Goal: Task Accomplishment & Management: Use online tool/utility

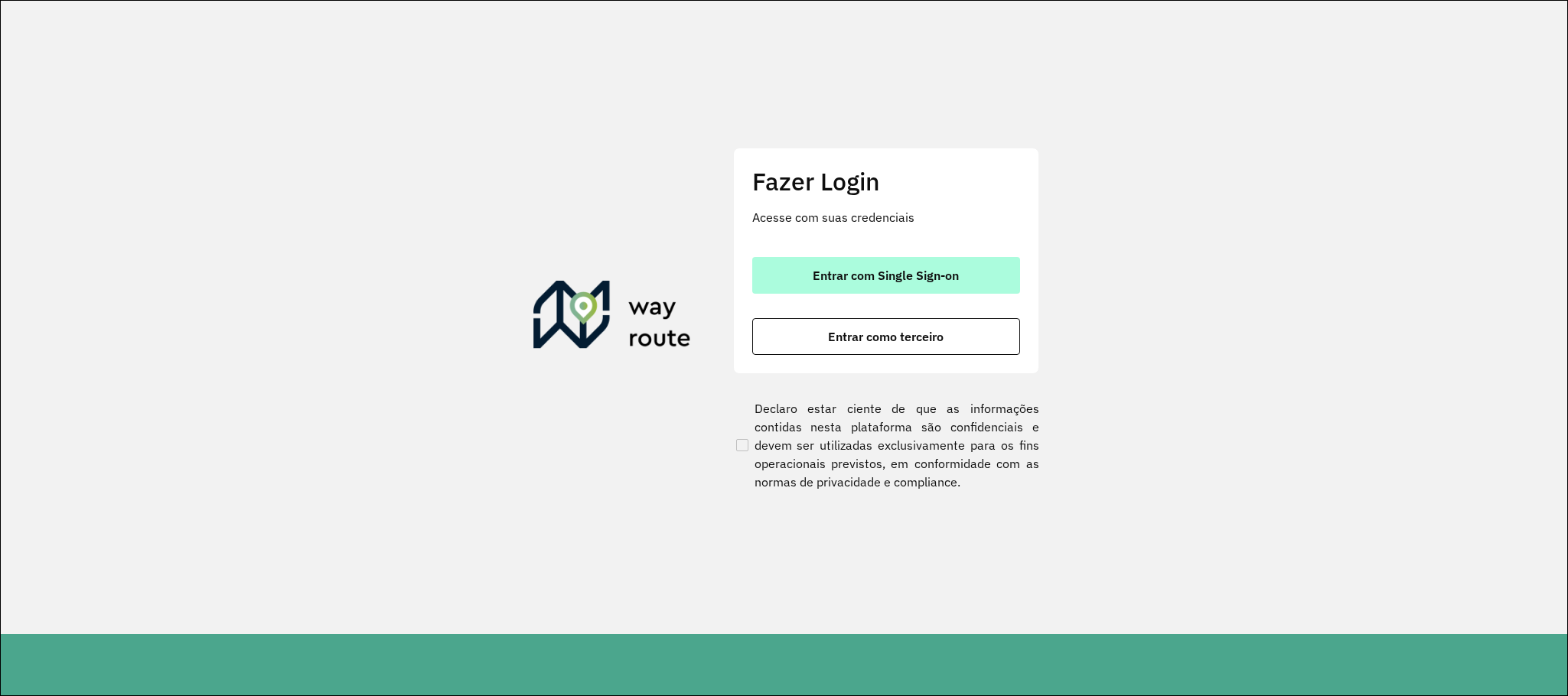
click at [851, 287] on button "Entrar com Single Sign-on" at bounding box center [887, 275] width 268 height 37
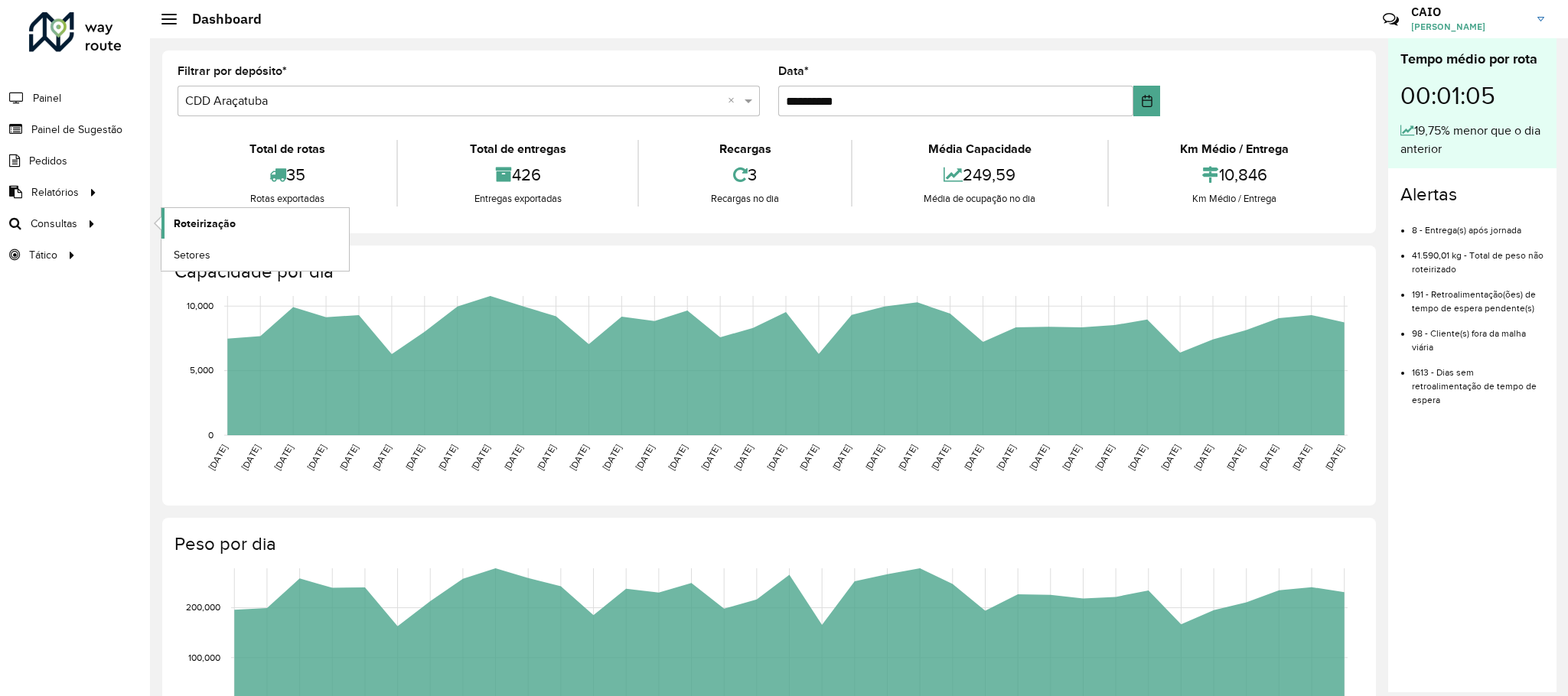
click at [198, 232] on span "Roteirização" at bounding box center [204, 223] width 62 height 16
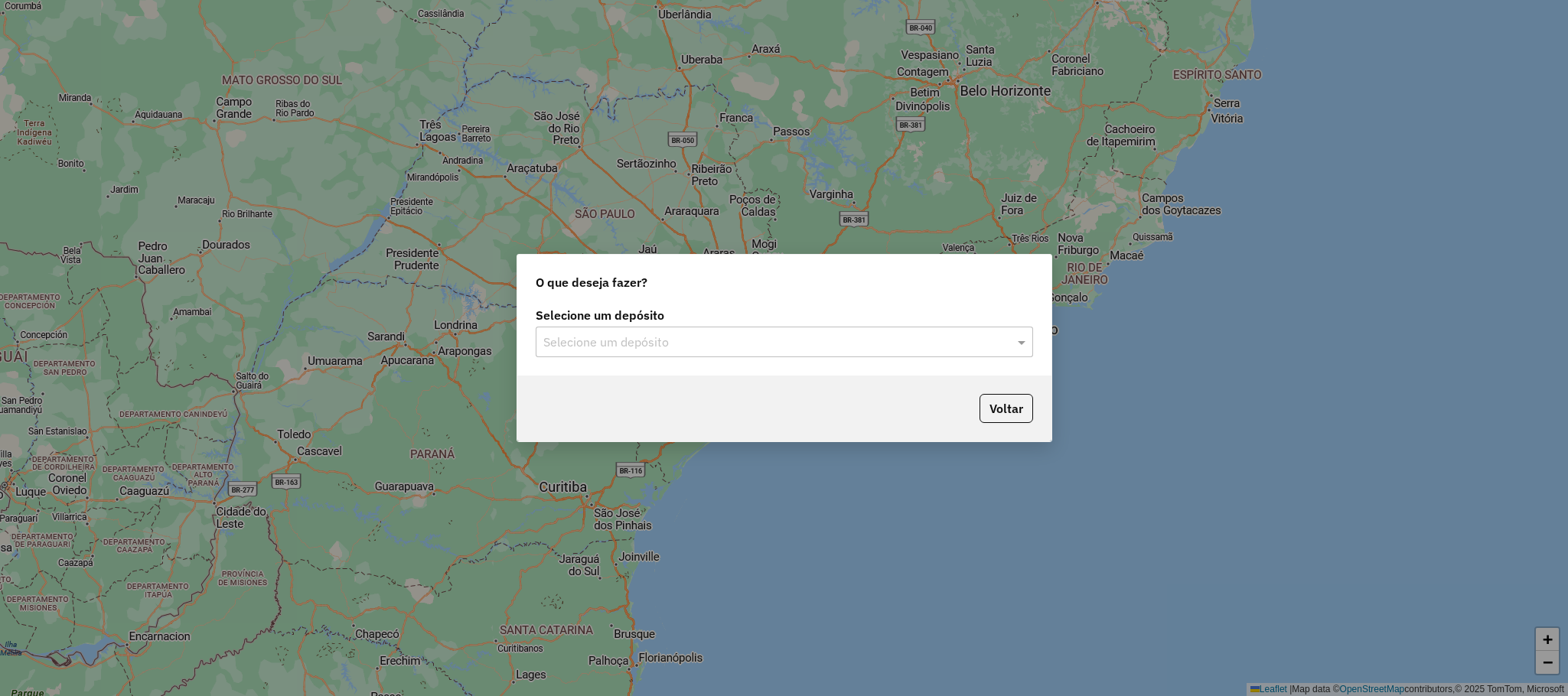
click at [656, 345] on input "text" at bounding box center [769, 343] width 451 height 18
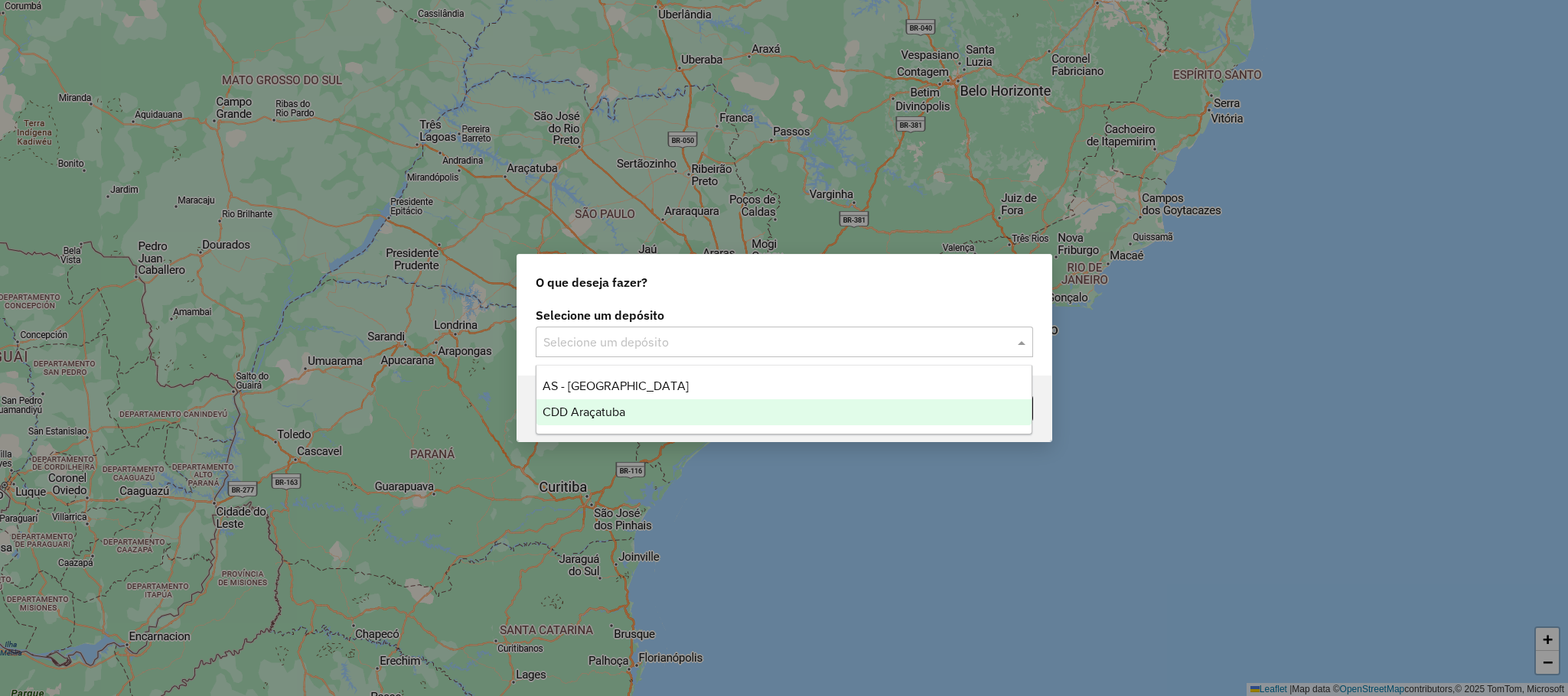
click at [682, 418] on div "CDD Araçatuba" at bounding box center [784, 412] width 496 height 26
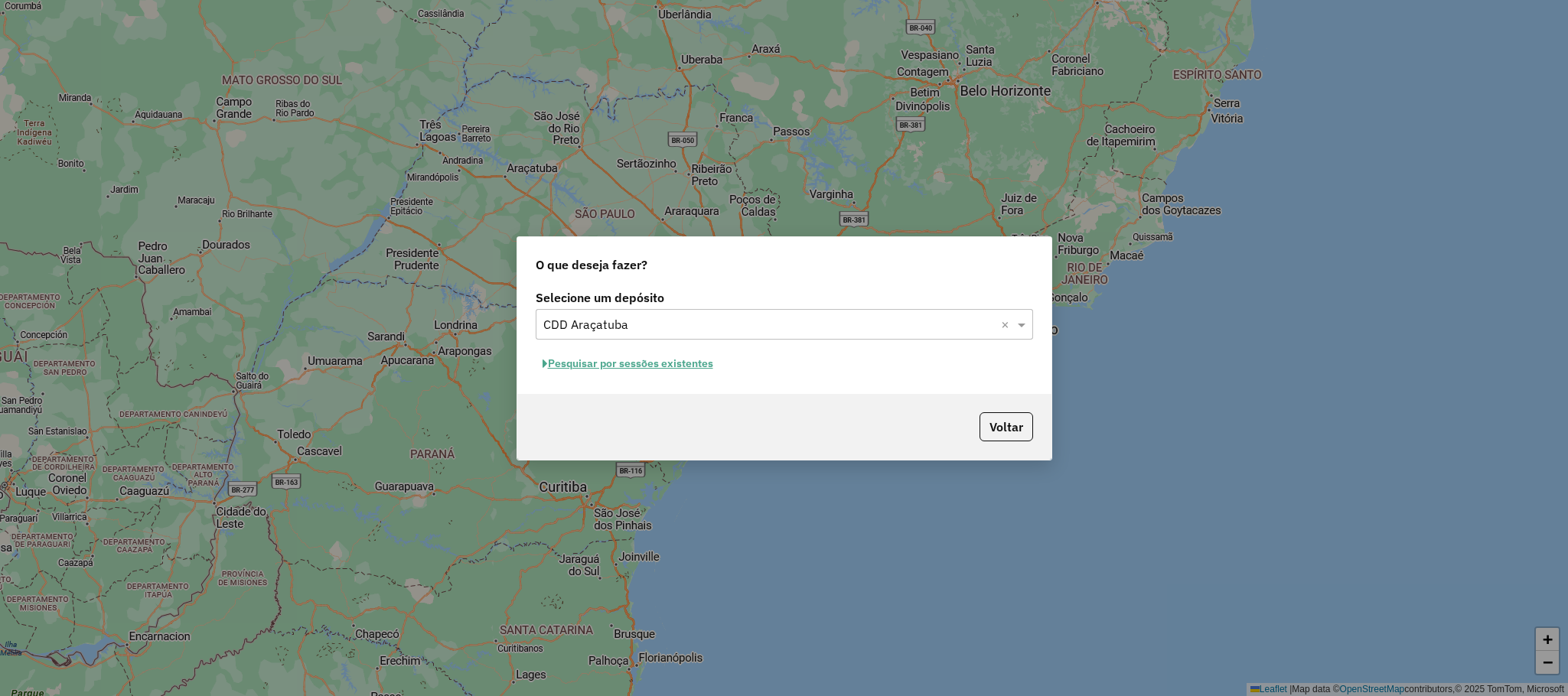
click at [638, 368] on button "Pesquisar por sessões existentes" at bounding box center [627, 364] width 184 height 24
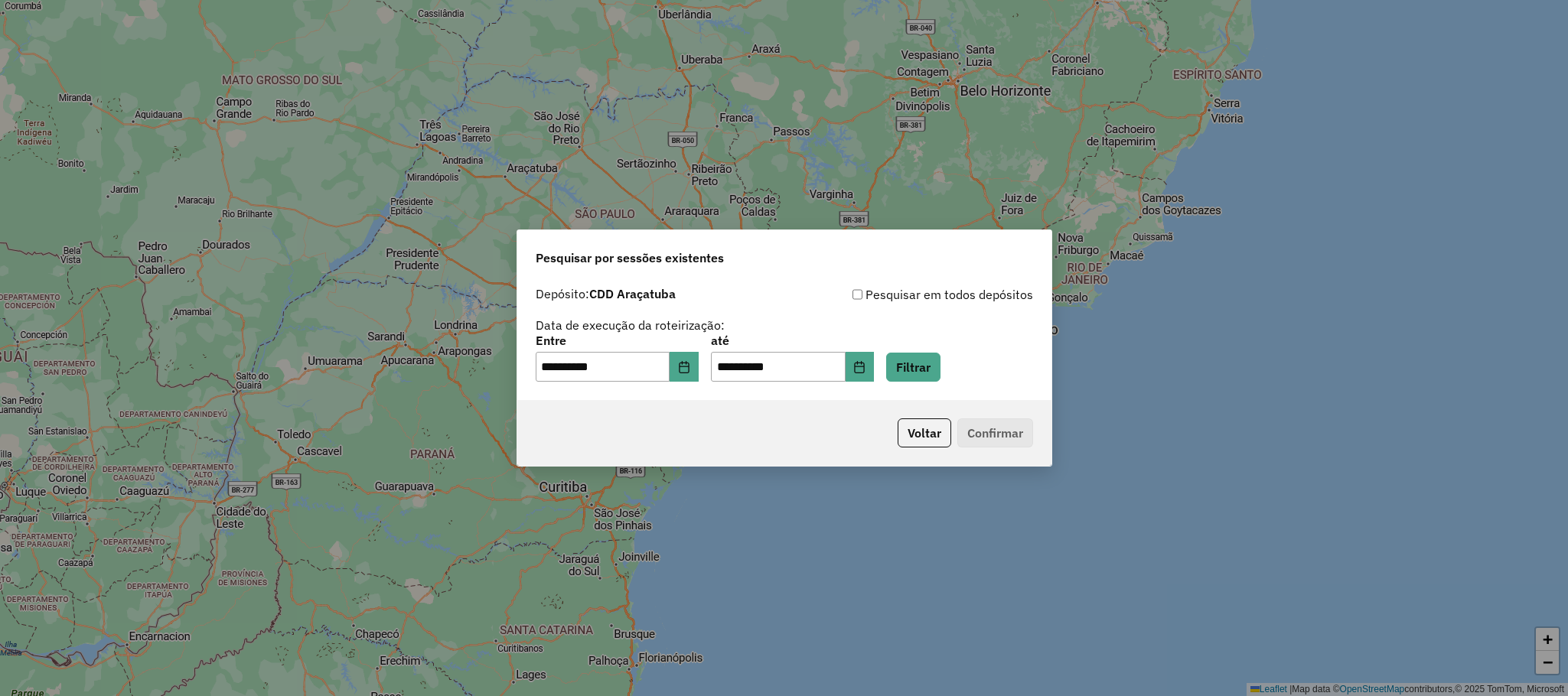
click at [931, 382] on div "**********" at bounding box center [784, 359] width 497 height 47
click at [930, 377] on button "Filtrar" at bounding box center [913, 367] width 55 height 29
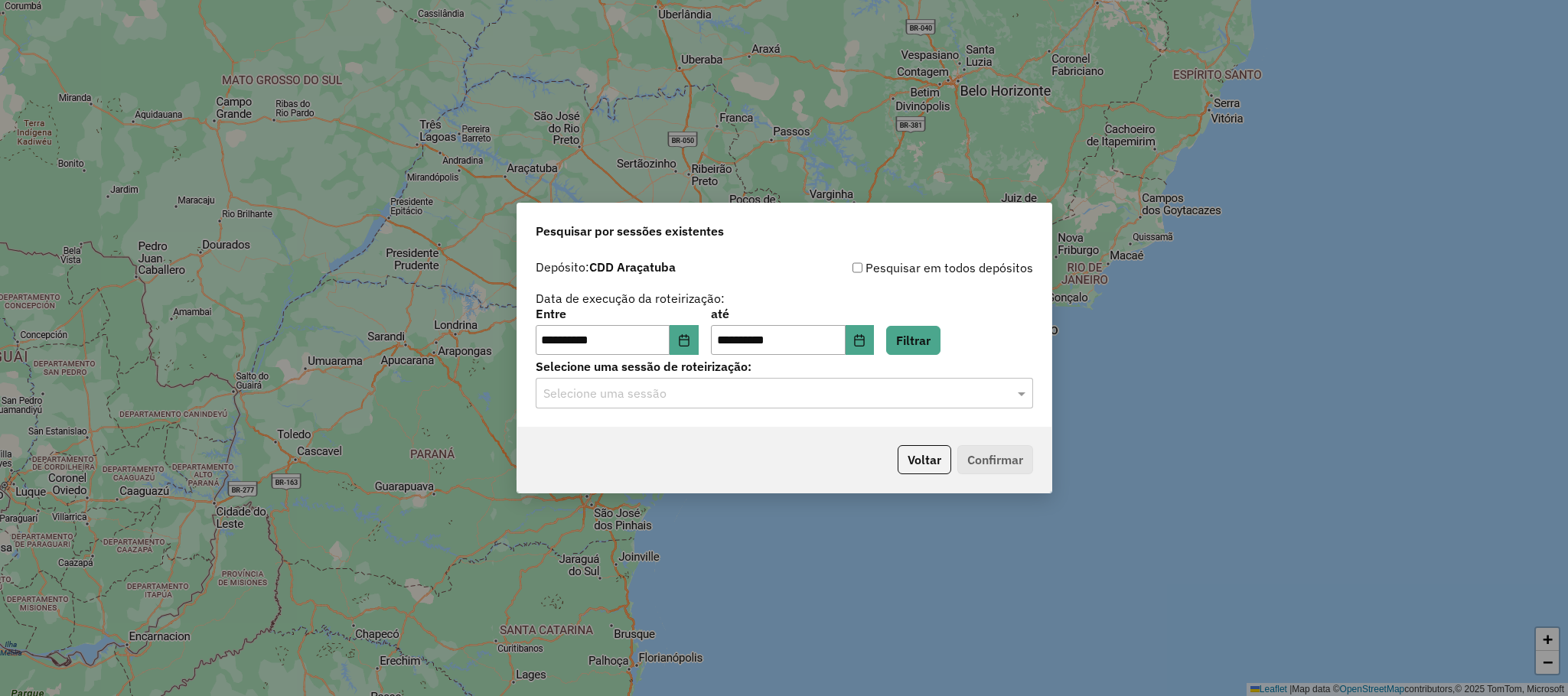
click at [921, 407] on div "Selecione uma sessão" at bounding box center [784, 393] width 497 height 31
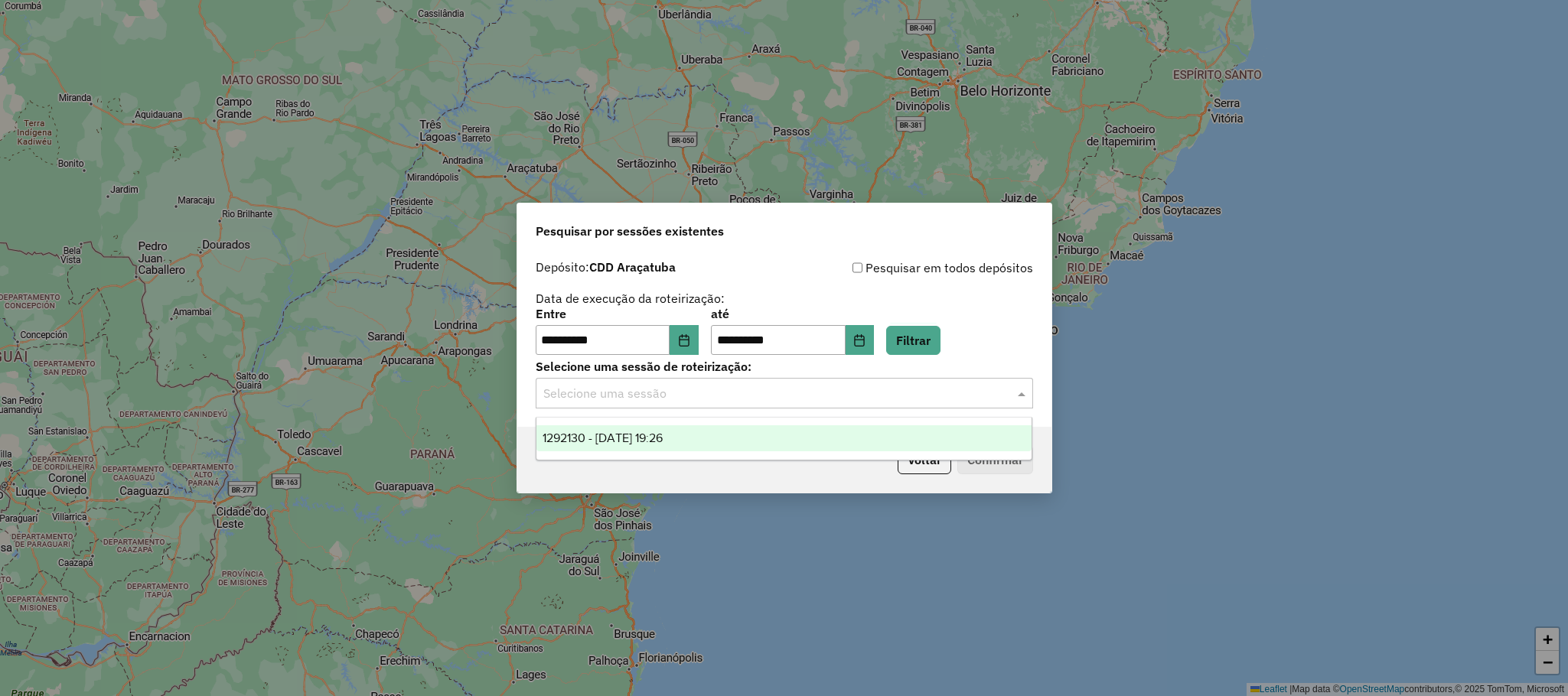
click at [794, 434] on div "1292130 - 10/10/2025 19:26" at bounding box center [784, 438] width 496 height 26
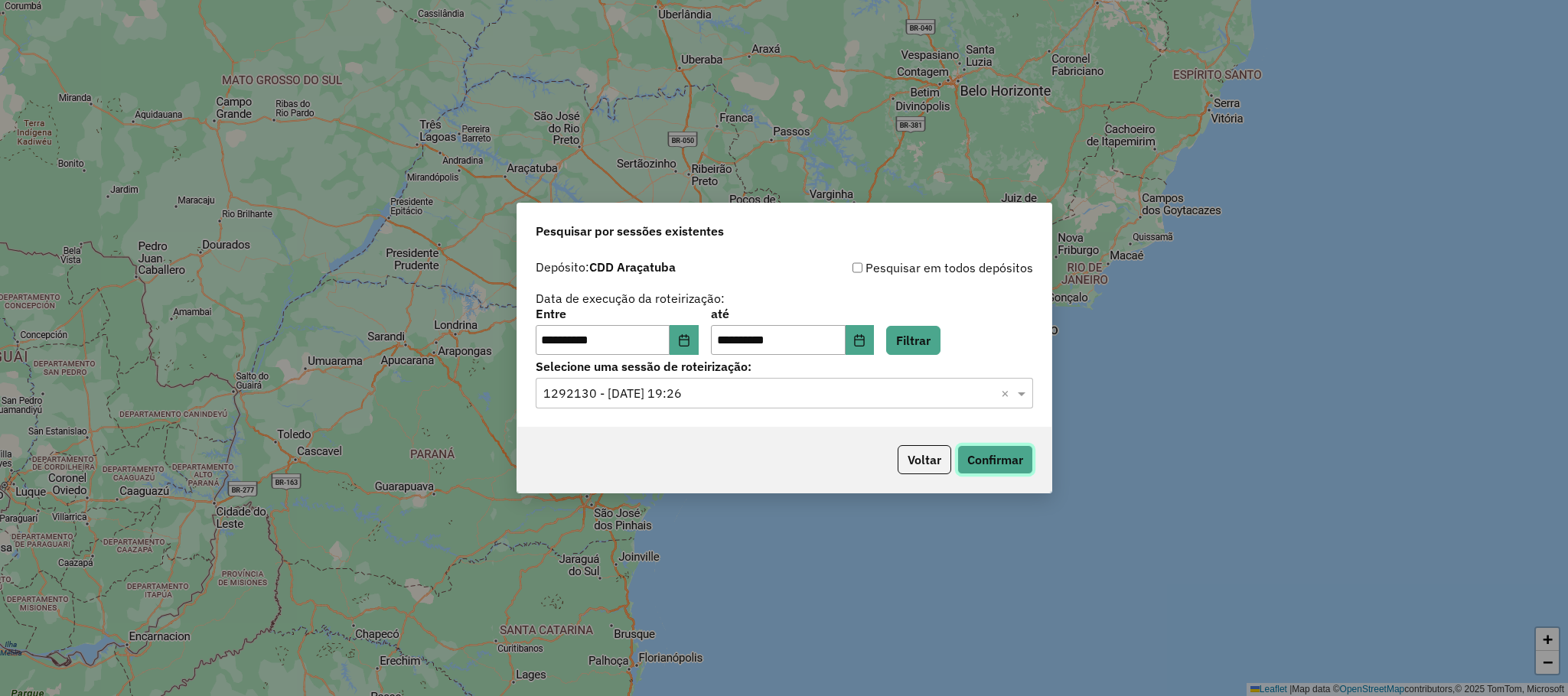
click at [993, 447] on button "Confirmar" at bounding box center [996, 459] width 76 height 29
click at [937, 359] on label "Selecione uma sessão de roteirização:" at bounding box center [784, 367] width 497 height 18
click at [928, 345] on button "Filtrar" at bounding box center [913, 340] width 55 height 29
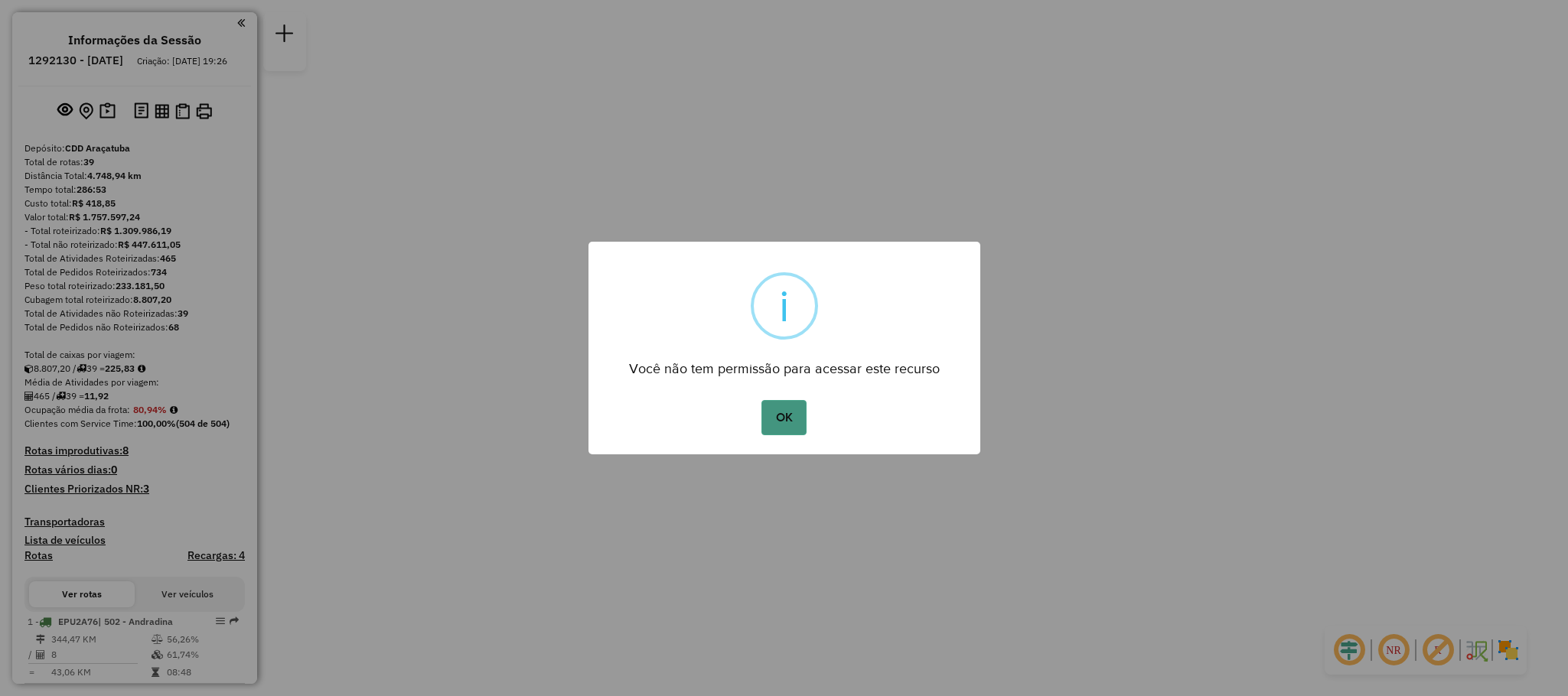
click at [798, 404] on button "OK" at bounding box center [784, 418] width 45 height 35
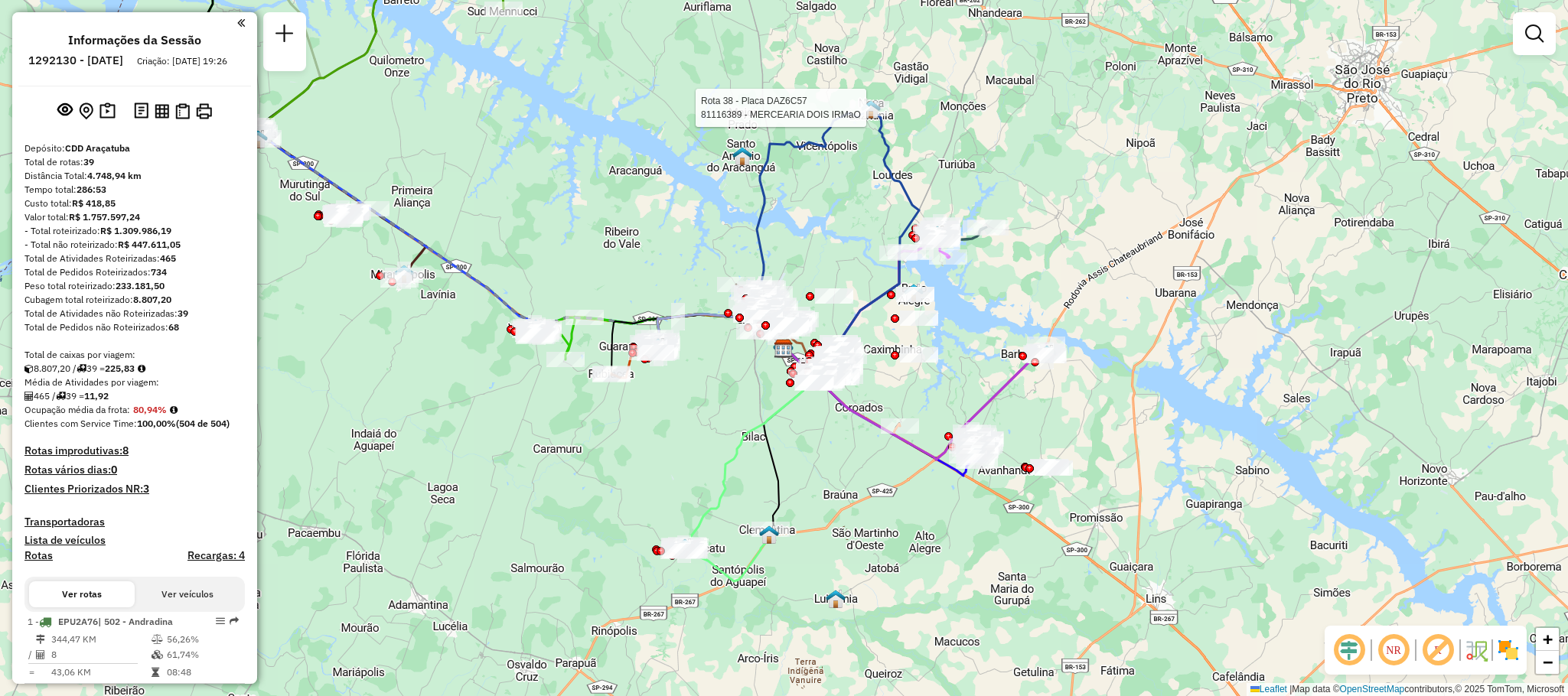
select select "**********"
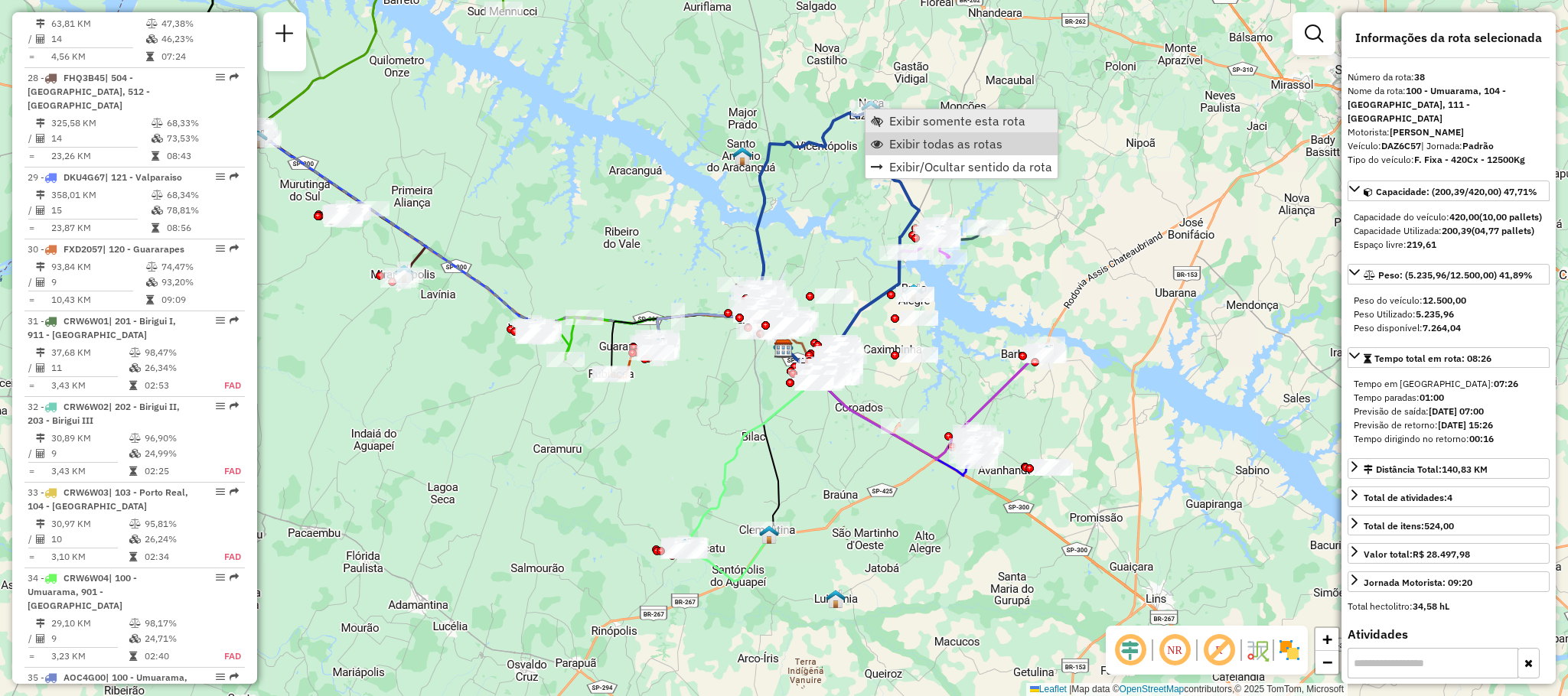
scroll to position [3477, 0]
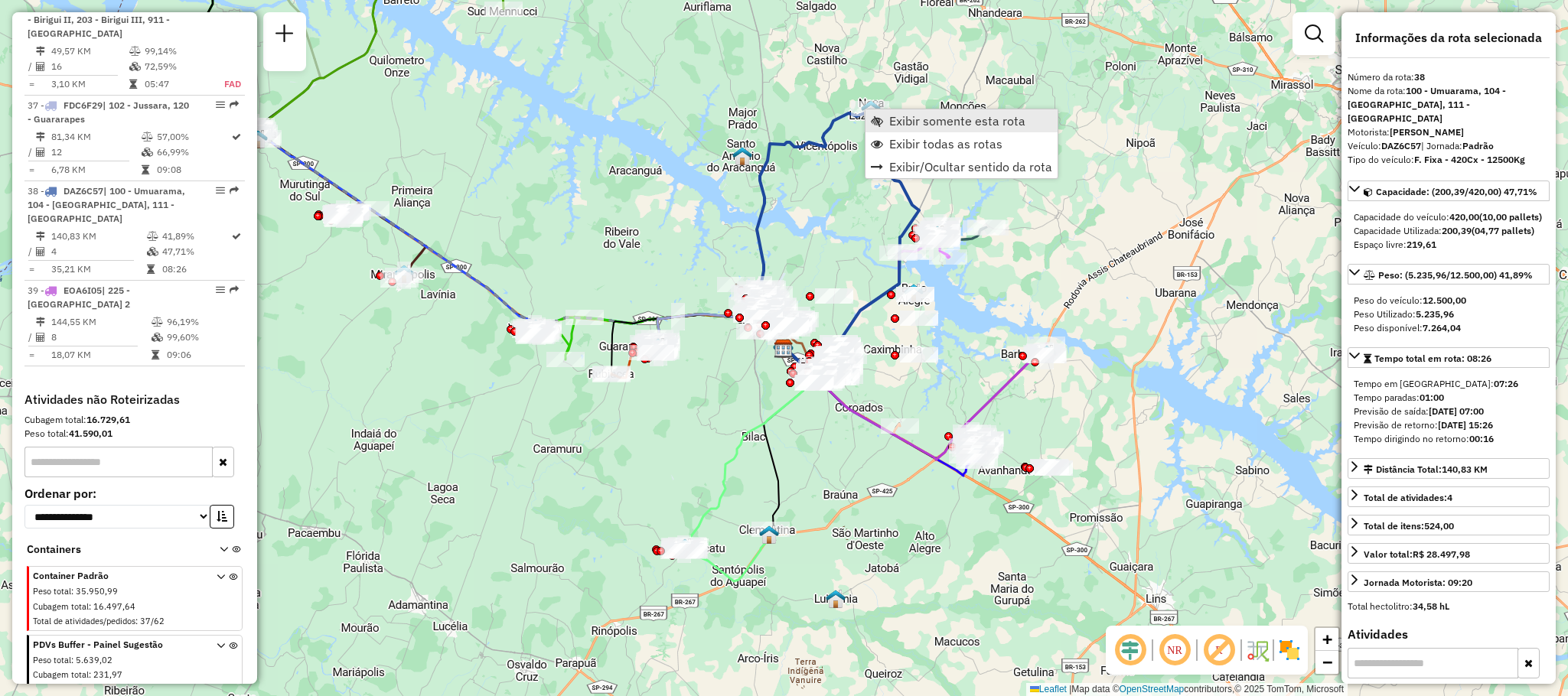
click at [937, 127] on span "Exibir somente esta rota" at bounding box center [957, 120] width 136 height 12
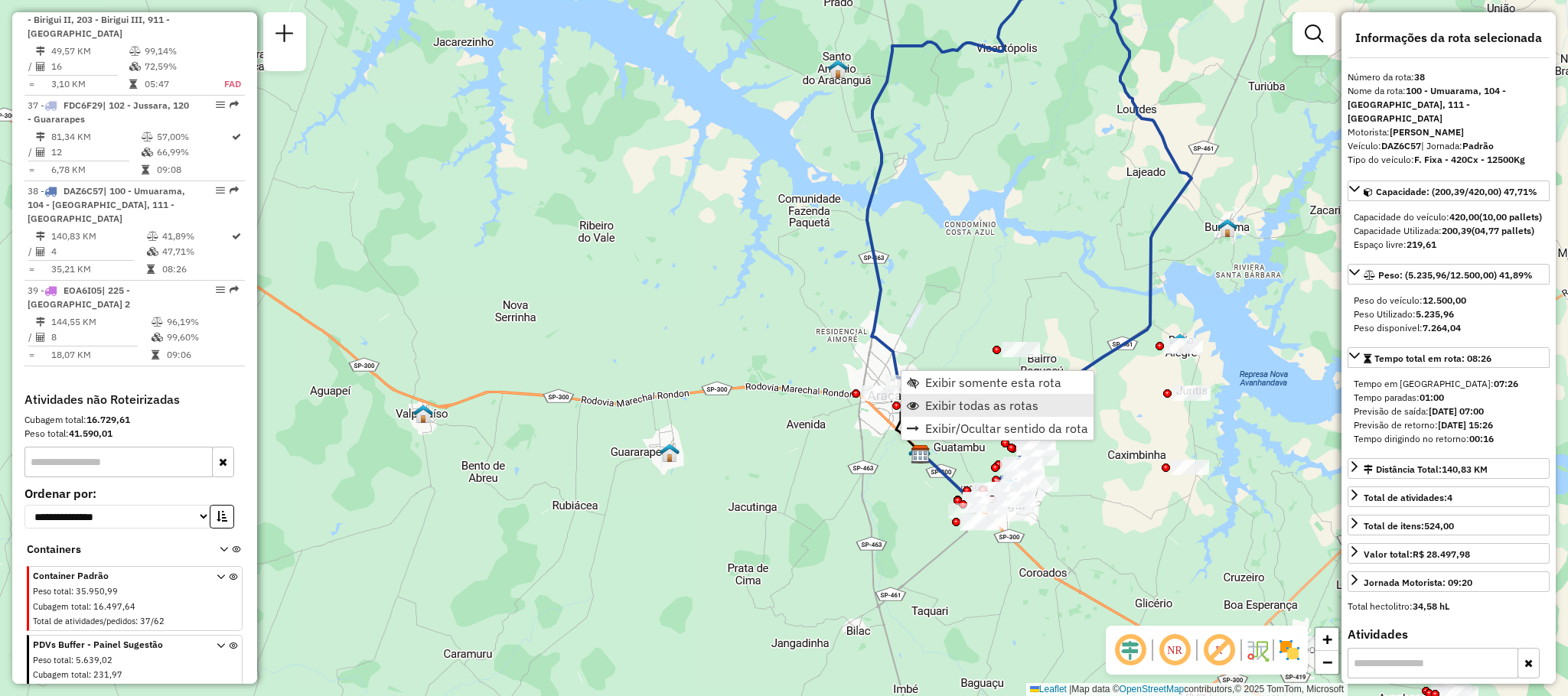
click at [946, 395] on link "Exibir todas as rotas" at bounding box center [998, 405] width 192 height 23
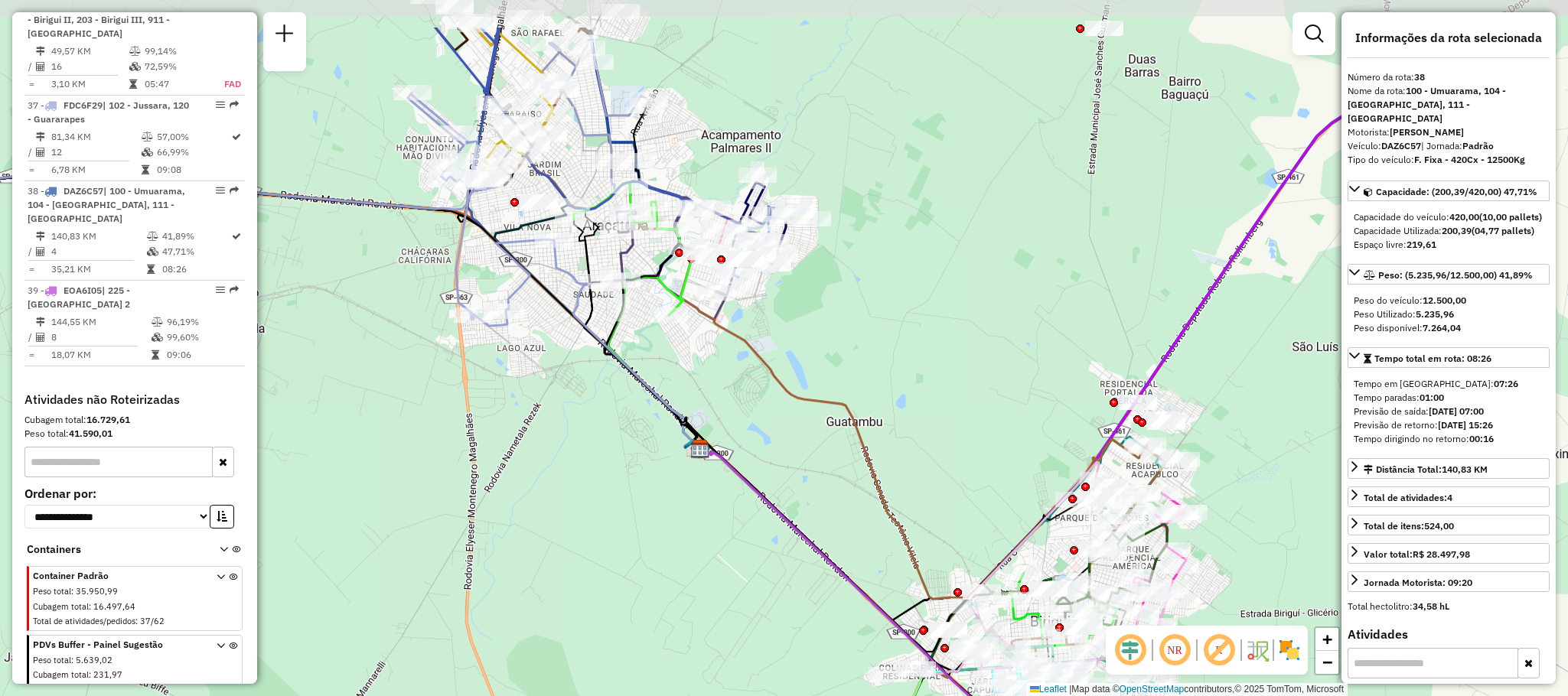
drag, startPoint x: 862, startPoint y: 241, endPoint x: 921, endPoint y: 352, distance: 125.7
click at [921, 352] on div "Janela de atendimento Grade de atendimento Capacidade Transportadoras Veículos …" at bounding box center [784, 348] width 1568 height 696
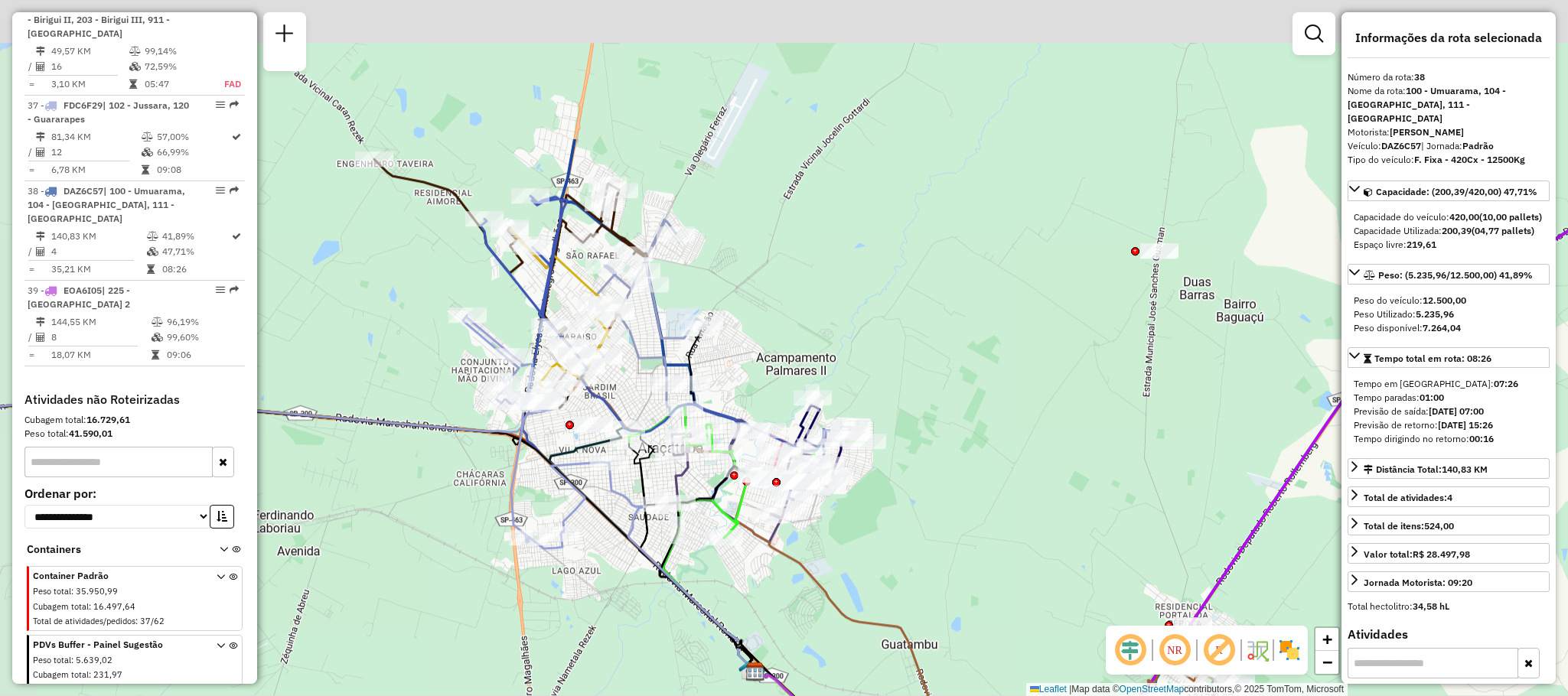
drag, startPoint x: 780, startPoint y: 303, endPoint x: 834, endPoint y: 531, distance: 234.3
click at [834, 531] on div "Janela de atendimento Grade de atendimento Capacidade Transportadoras Veículos …" at bounding box center [784, 348] width 1568 height 696
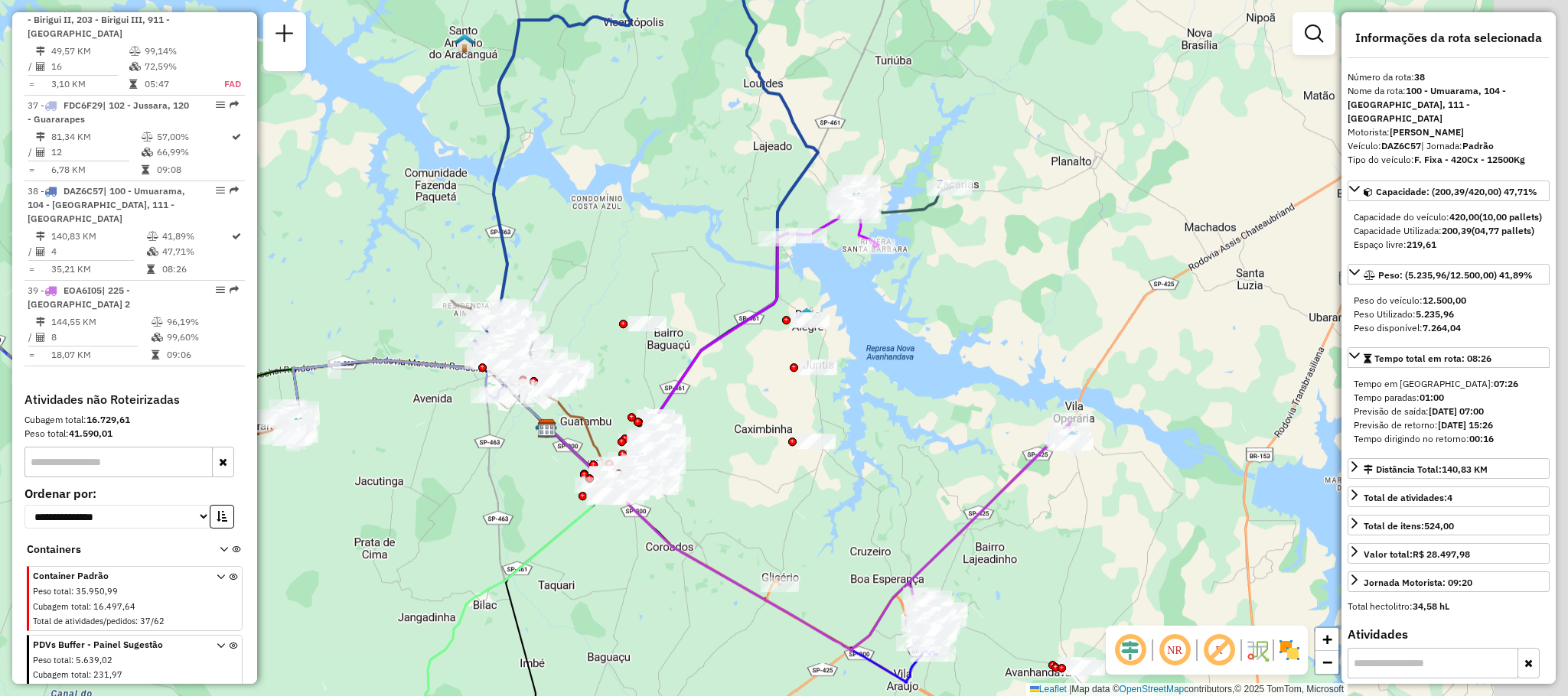
drag, startPoint x: 1008, startPoint y: 402, endPoint x: 744, endPoint y: 420, distance: 264.6
click at [744, 420] on div "Janela de atendimento Grade de atendimento Capacidade Transportadoras Veículos …" at bounding box center [784, 348] width 1568 height 696
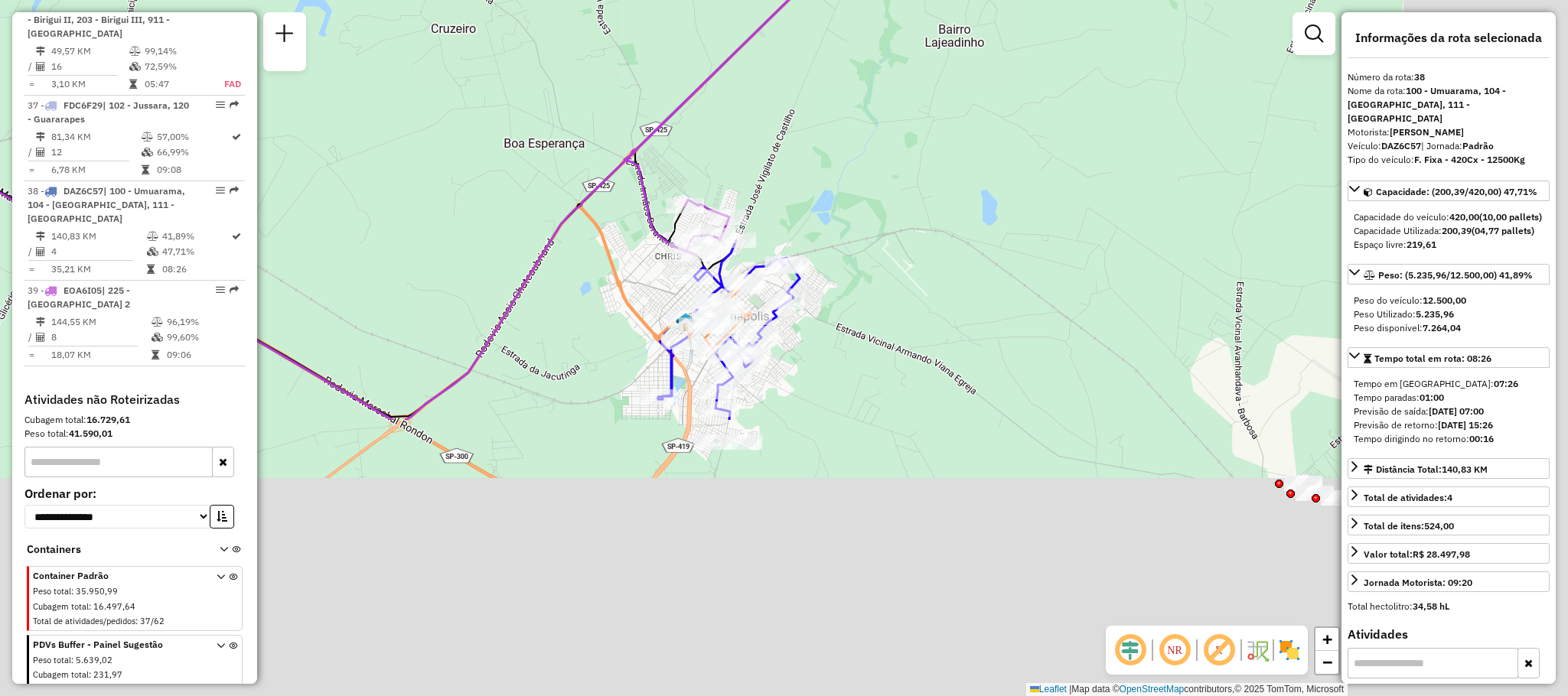
drag, startPoint x: 876, startPoint y: 580, endPoint x: 652, endPoint y: 229, distance: 416.4
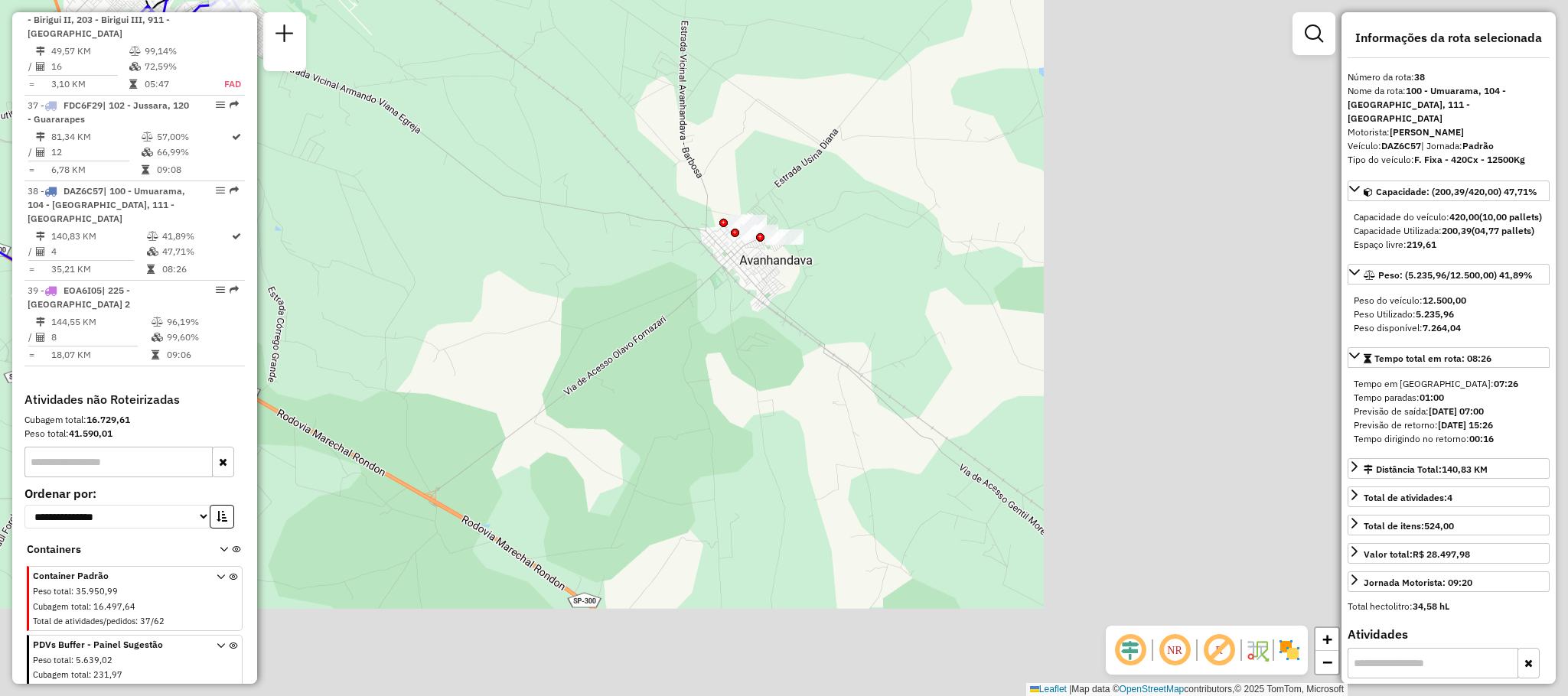
drag, startPoint x: 828, startPoint y: 462, endPoint x: 274, endPoint y: 204, distance: 611.1
click at [274, 204] on div "Janela de atendimento Grade de atendimento Capacidade Transportadoras Veículos …" at bounding box center [784, 348] width 1568 height 696
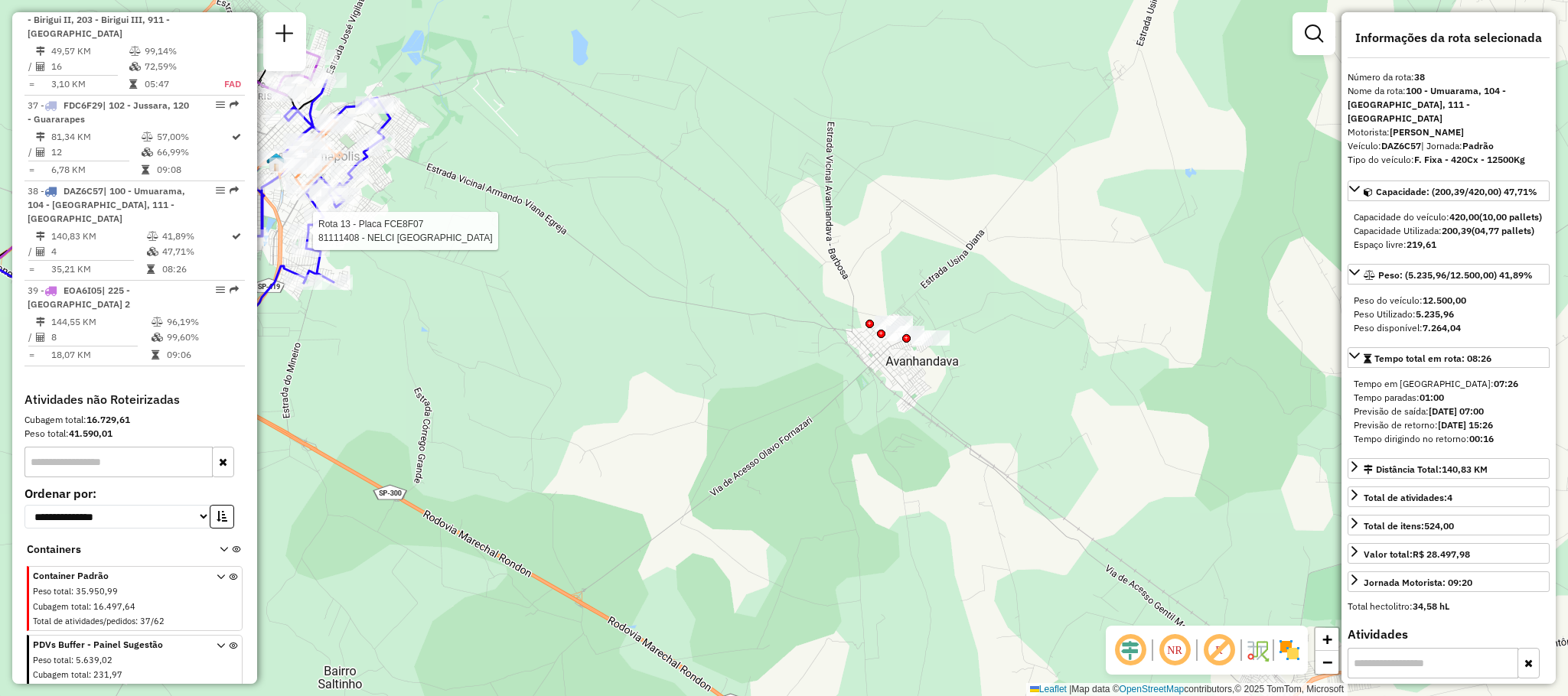
drag, startPoint x: 572, startPoint y: 223, endPoint x: 755, endPoint y: 342, distance: 218.3
click at [770, 356] on div "Rota 13 - Placa FCE8F07 81111408 - NELCI ROSA DOS SANTO Janela de atendimento G…" at bounding box center [784, 348] width 1568 height 696
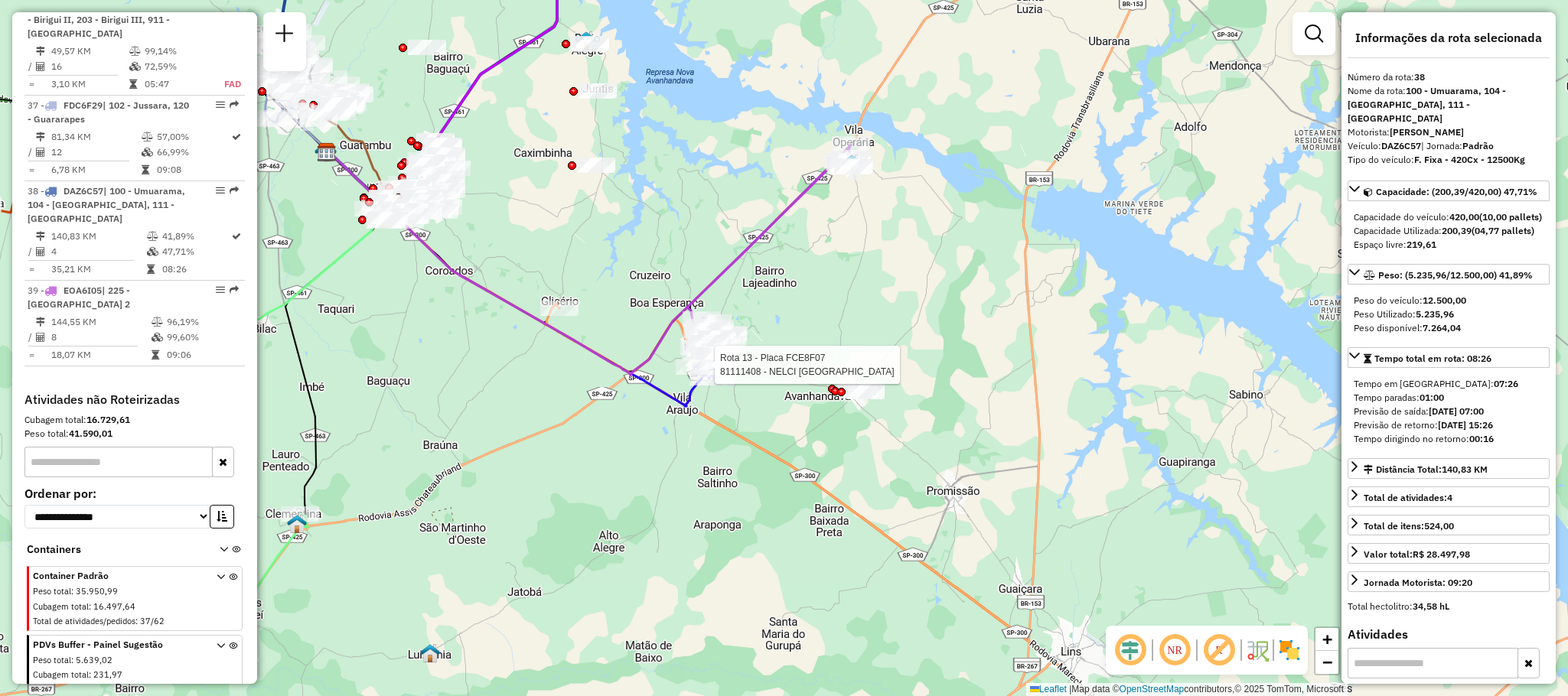
drag, startPoint x: 563, startPoint y: 272, endPoint x: 680, endPoint y: 253, distance: 118.5
click at [645, 333] on div "Rota 13 - Placa FCE8F07 81111408 - NELCI ROSA DOS SANTO Janela de atendimento G…" at bounding box center [784, 348] width 1568 height 696
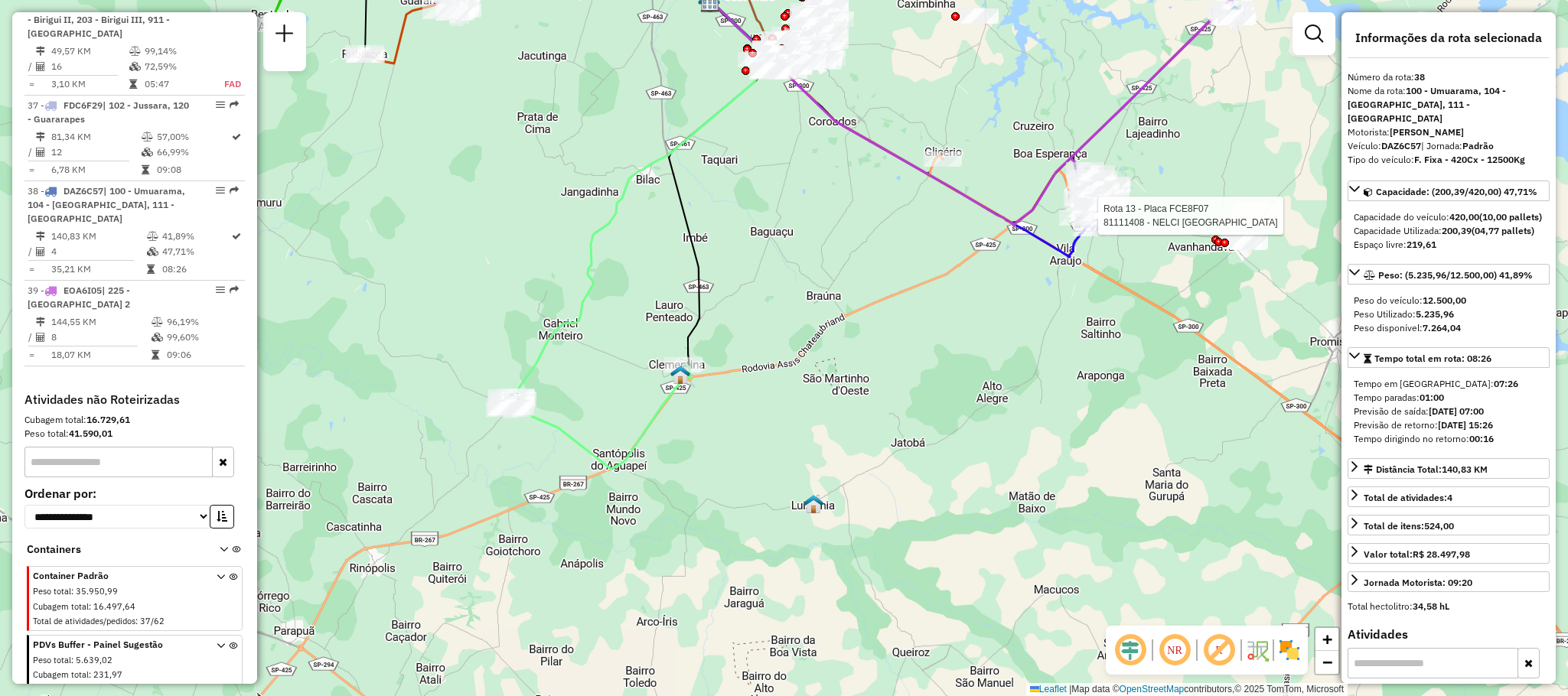
drag, startPoint x: 419, startPoint y: 482, endPoint x: 772, endPoint y: 312, distance: 391.8
click at [772, 312] on div "Rota 13 - Placa FCE8F07 81111408 - NELCI ROSA DOS SANTO Janela de atendimento G…" at bounding box center [784, 348] width 1568 height 696
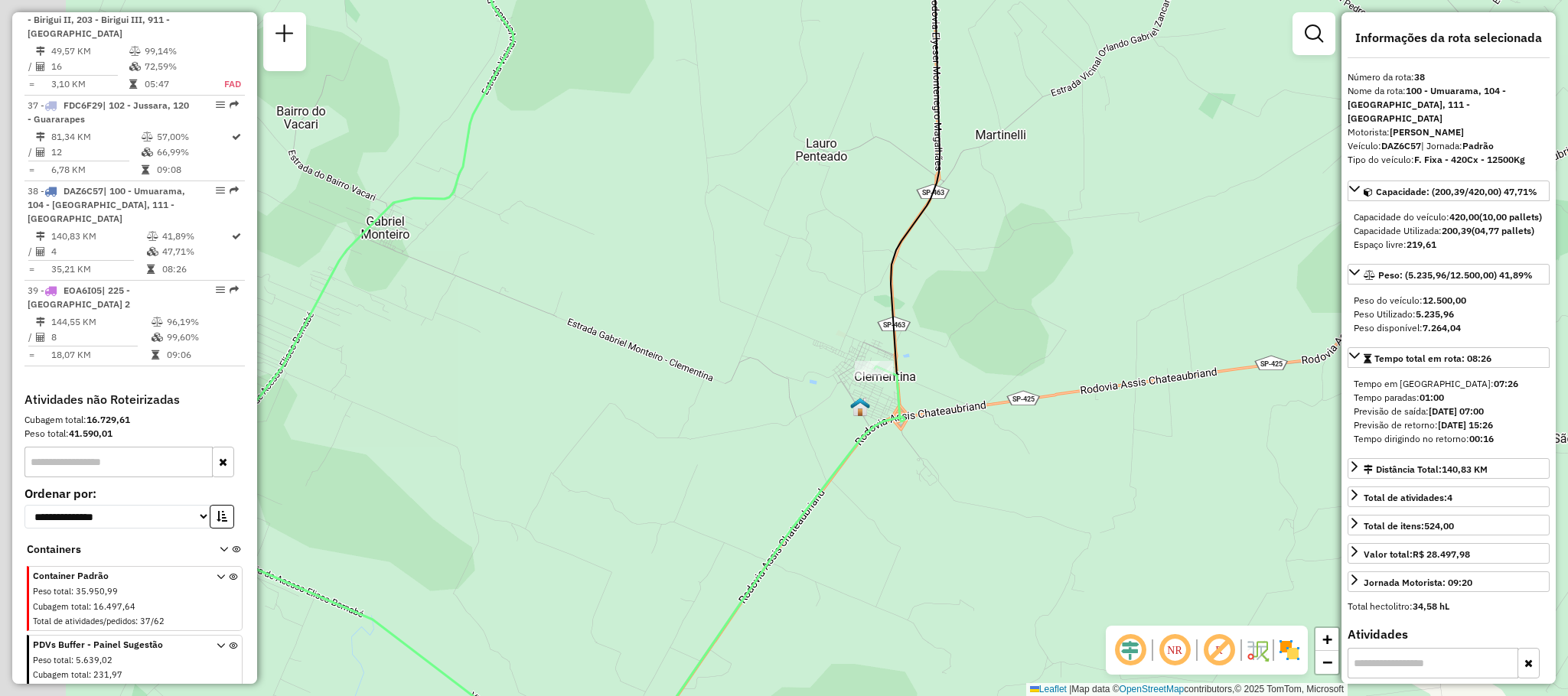
drag, startPoint x: 597, startPoint y: 274, endPoint x: 1187, endPoint y: 251, distance: 590.4
click at [1187, 251] on div "Rota 13 - Placa FCE8F07 81111408 - NELCI ROSA DOS SANTO Janela de atendimento G…" at bounding box center [784, 348] width 1568 height 696
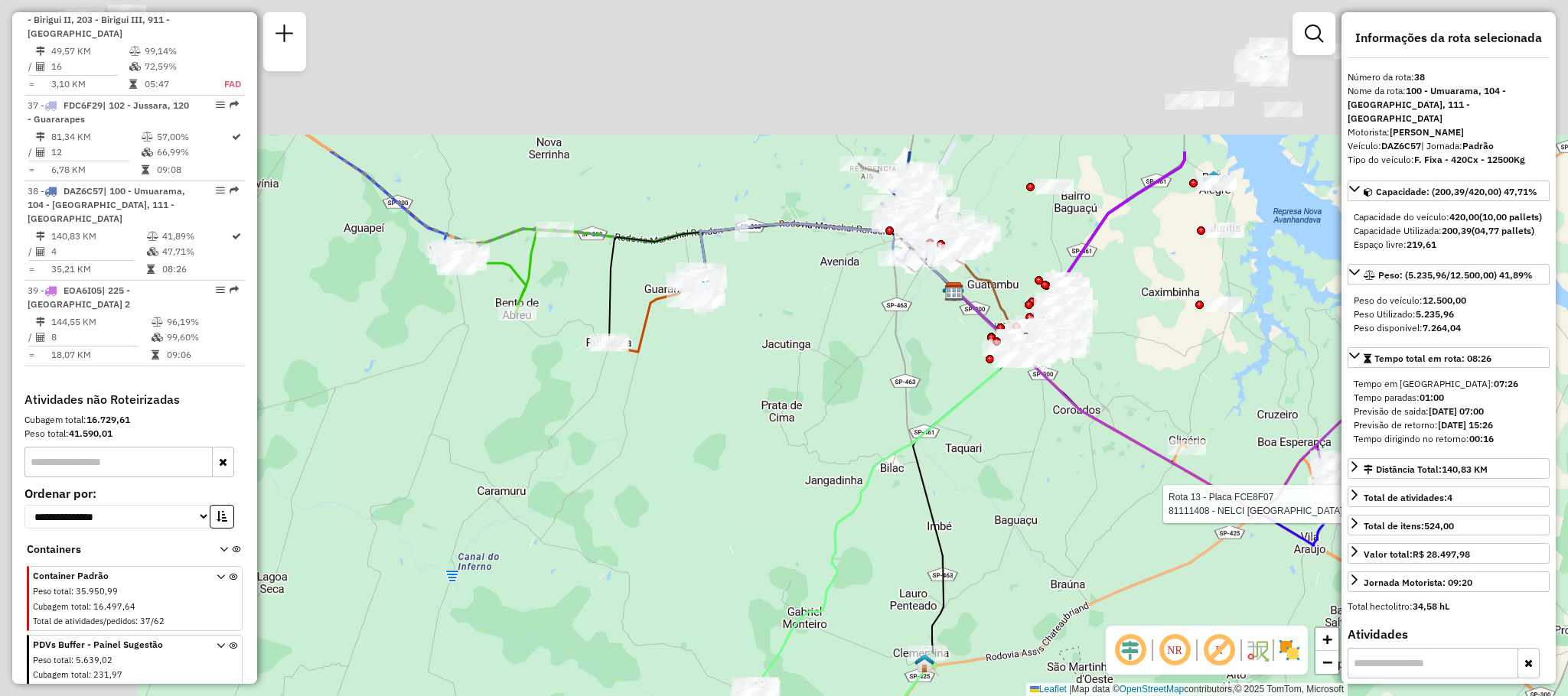
drag, startPoint x: 570, startPoint y: 357, endPoint x: 751, endPoint y: 584, distance: 290.3
click at [751, 584] on div "Rota 13 - Placa FCE8F07 81111408 - NELCI ROSA DOS SANTO Janela de atendimento G…" at bounding box center [784, 348] width 1568 height 696
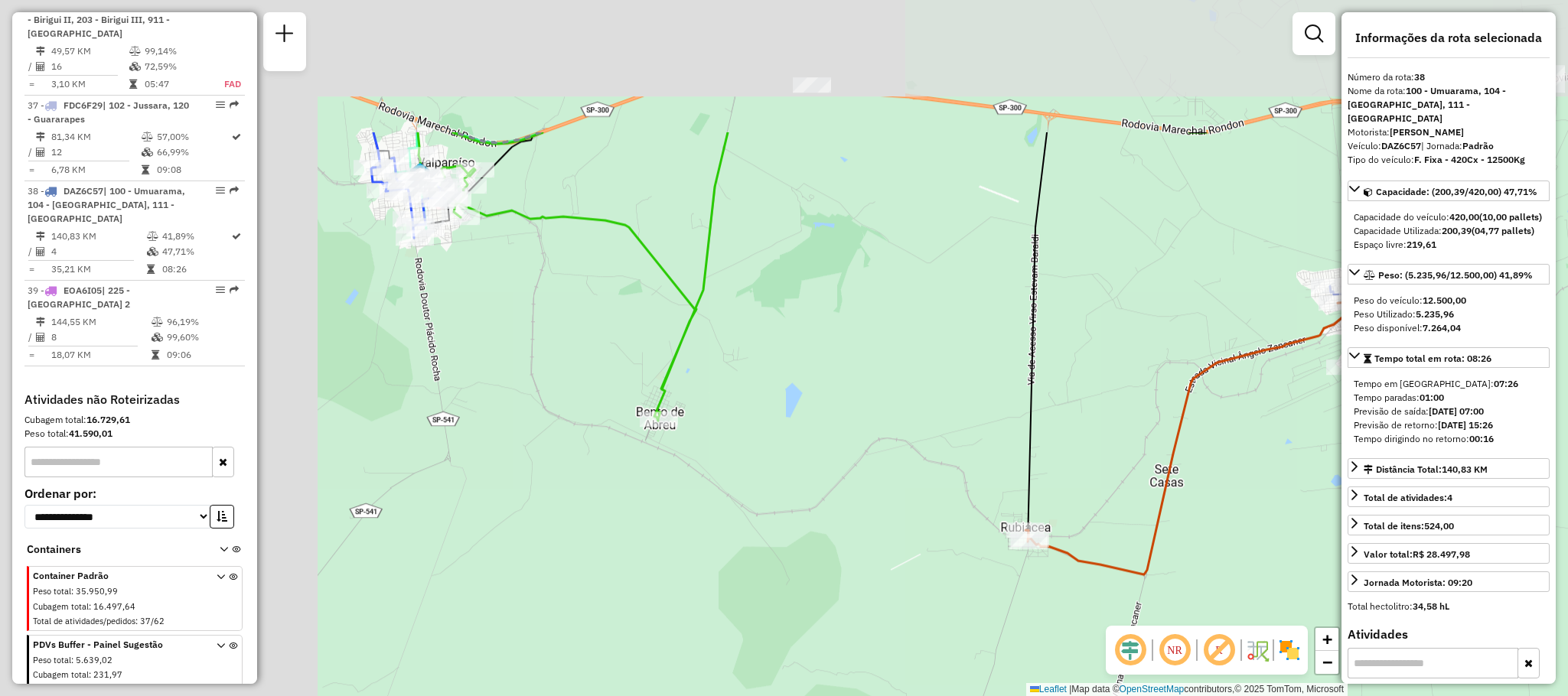
drag, startPoint x: 574, startPoint y: 304, endPoint x: 1023, endPoint y: 508, distance: 493.2
click at [1022, 508] on div "Rota 13 - Placa FCE8F07 81111408 - NELCI ROSA DOS SANTO Rota 30 - Placa FXD2057…" at bounding box center [784, 348] width 1568 height 696
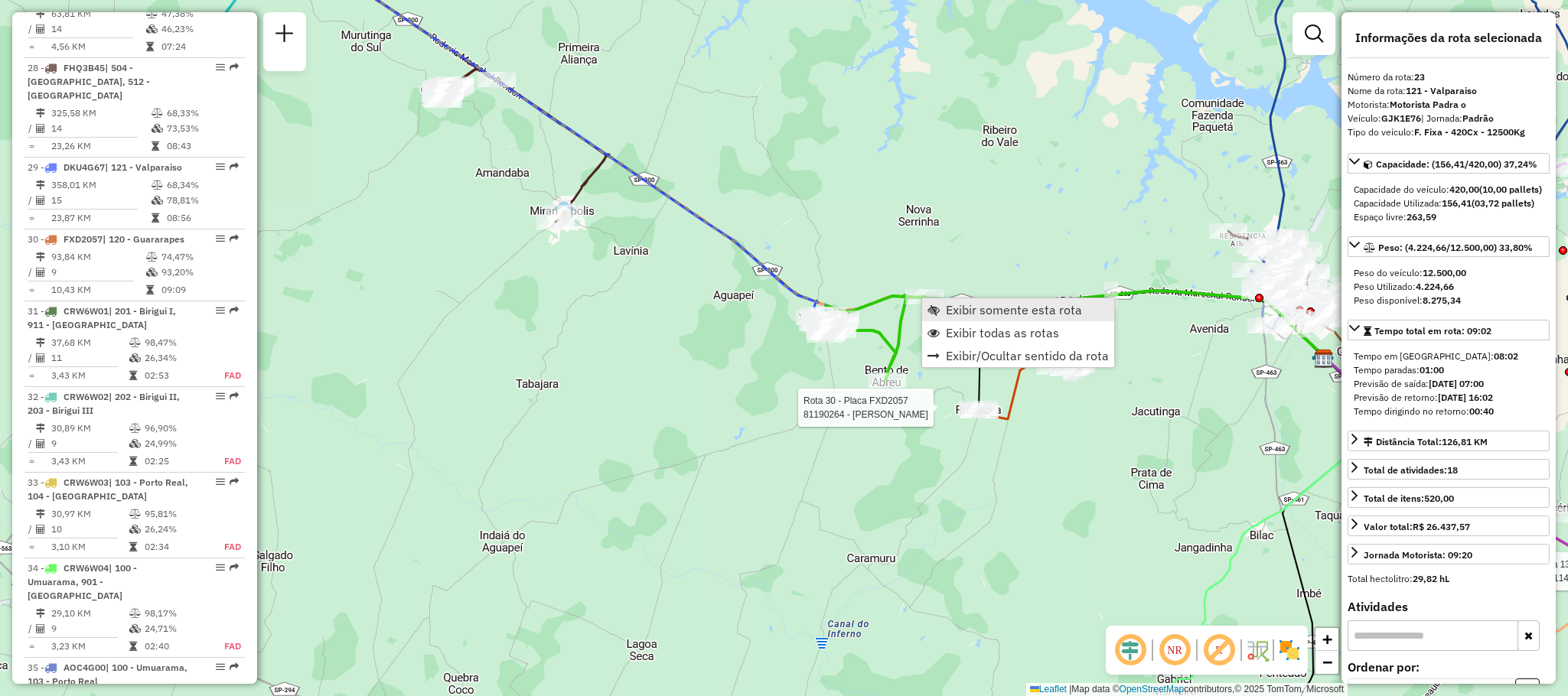
scroll to position [2324, 0]
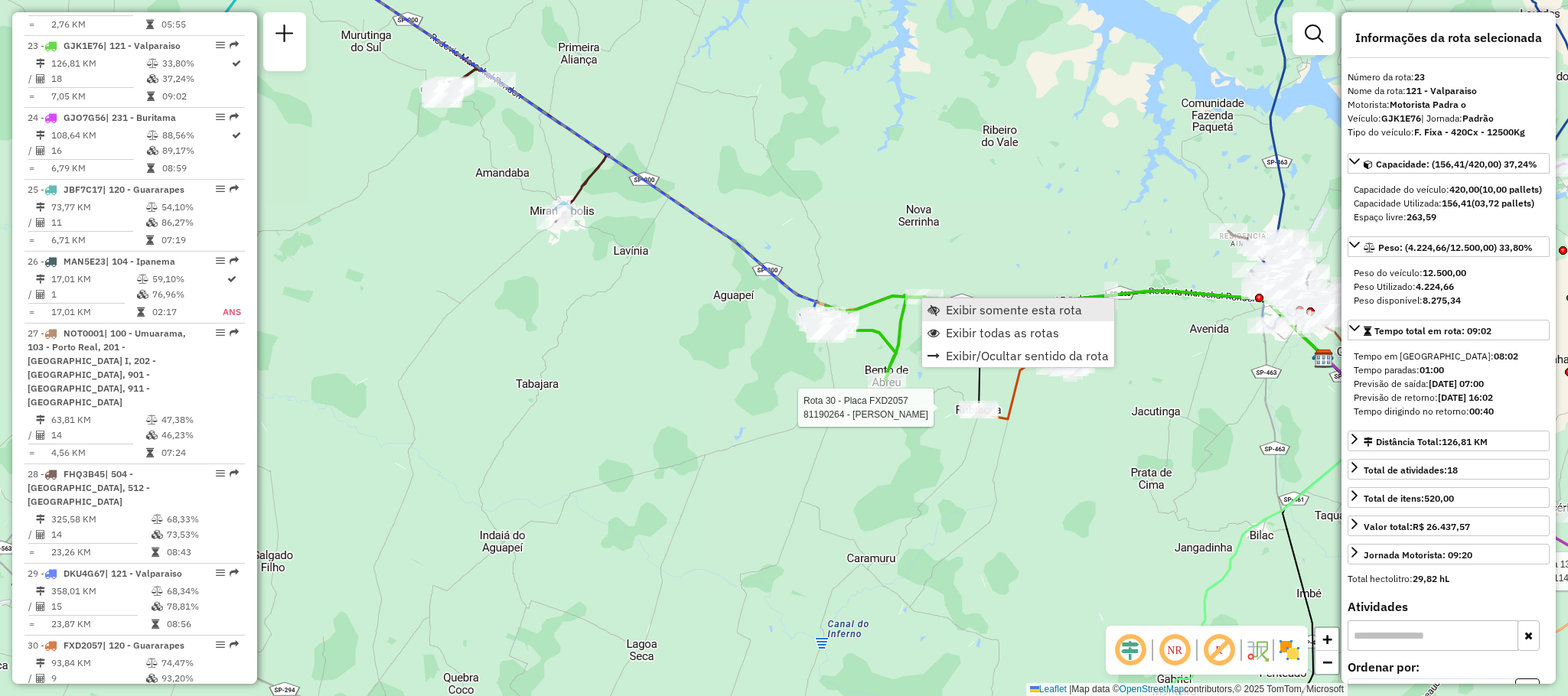
click at [951, 315] on span "Exibir somente esta rota" at bounding box center [1013, 310] width 136 height 12
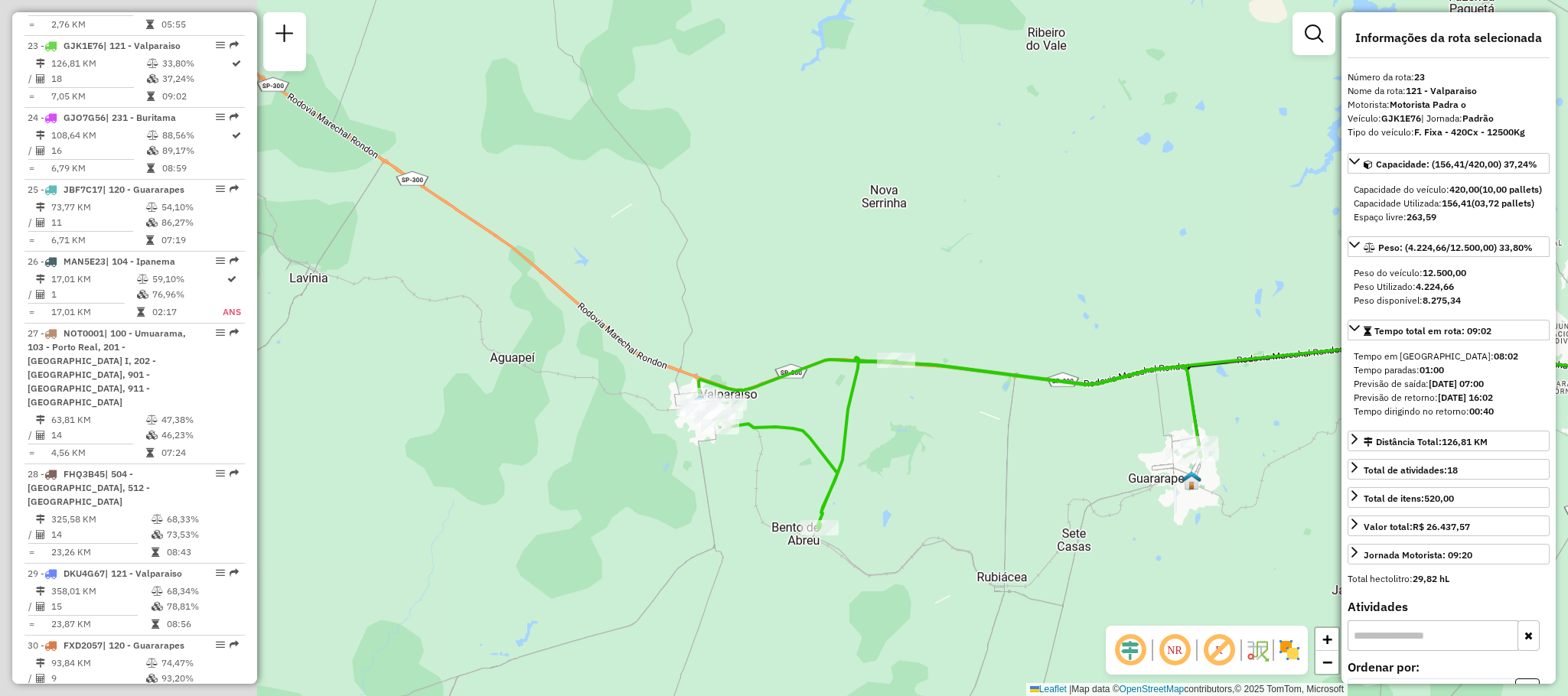
drag, startPoint x: 535, startPoint y: 372, endPoint x: 944, endPoint y: 462, distance: 418.8
click at [944, 462] on div "Janela de atendimento Grade de atendimento Capacidade Transportadoras Veículos …" at bounding box center [784, 348] width 1568 height 696
